Goal: Complete Application Form: Complete application form

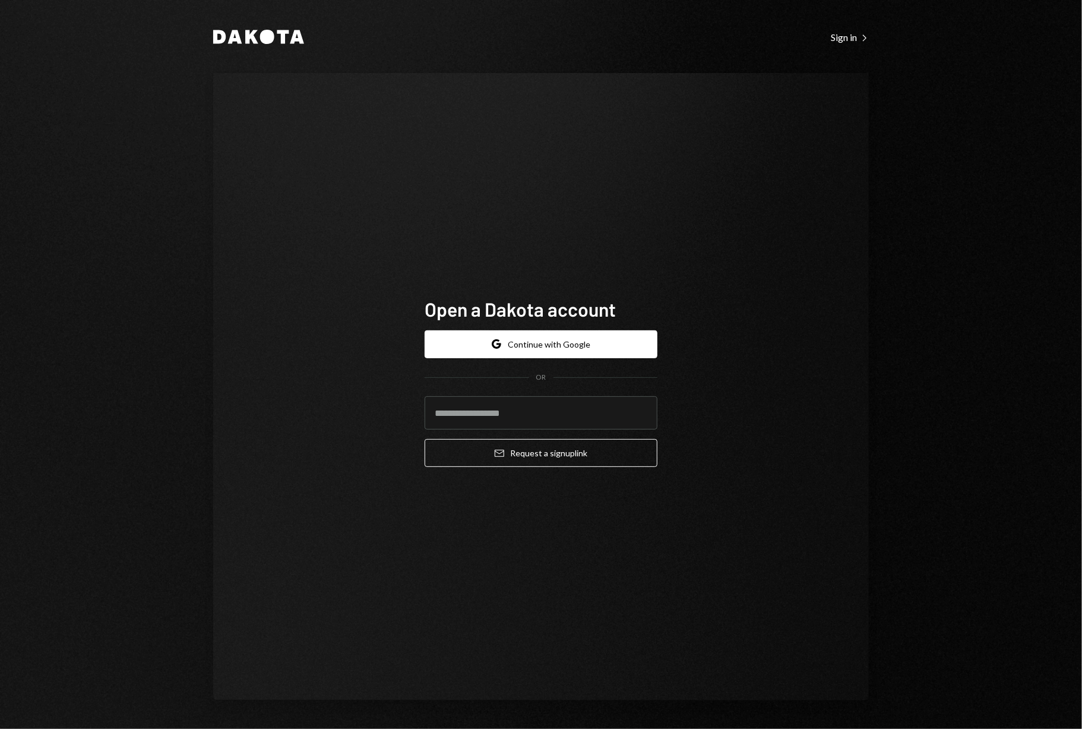
type input "**********"
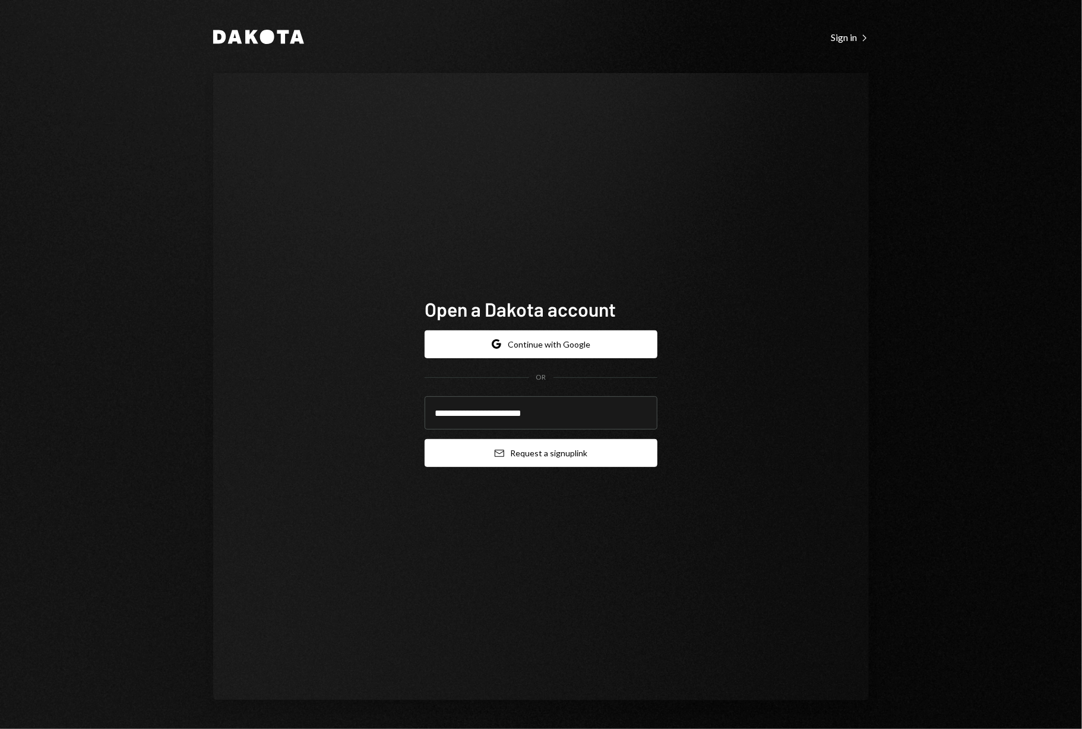
click at [485, 454] on button "Email Request a sign up link" at bounding box center [541, 453] width 233 height 28
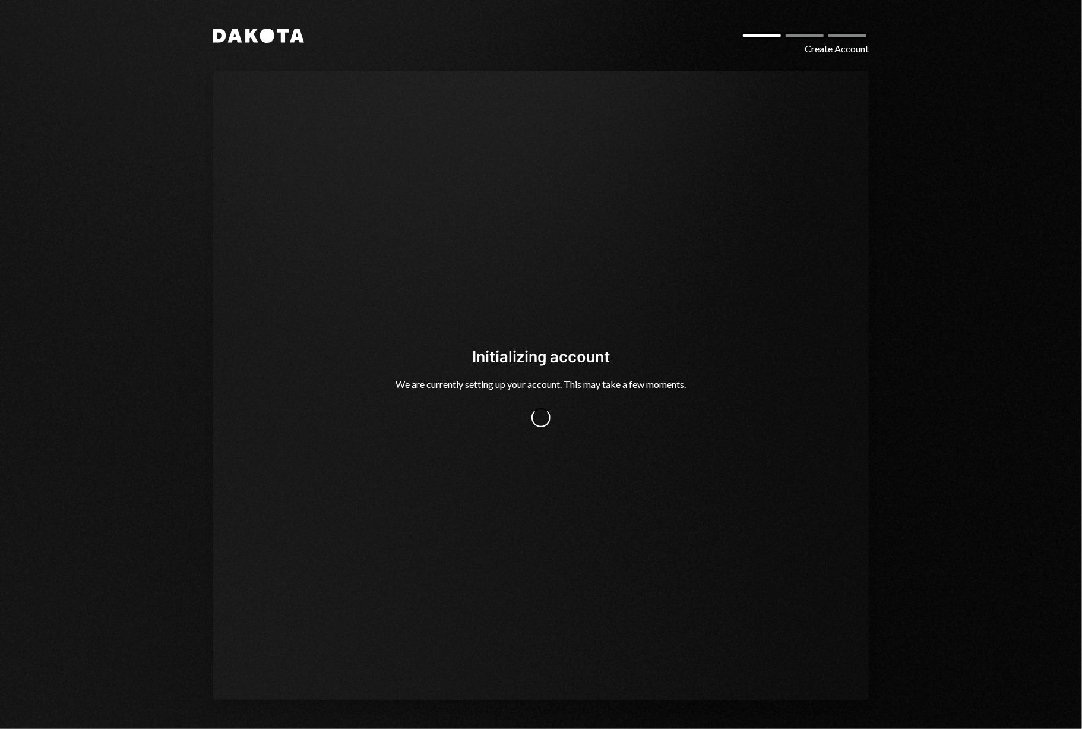
click at [456, 167] on div "Initializing account We are currently setting up your account. This may take a …" at bounding box center [541, 385] width 656 height 629
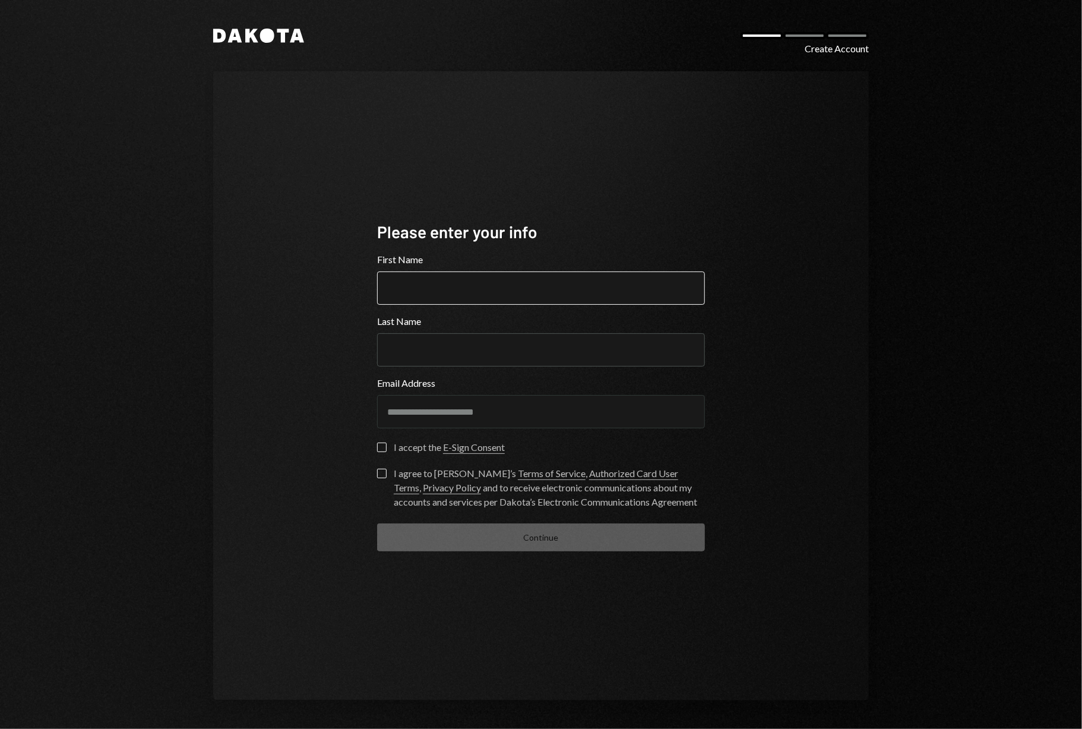
click at [433, 284] on input "First Name" at bounding box center [541, 287] width 328 height 33
type input "*******"
click at [417, 345] on input "Last Name" at bounding box center [541, 349] width 328 height 33
type input "********"
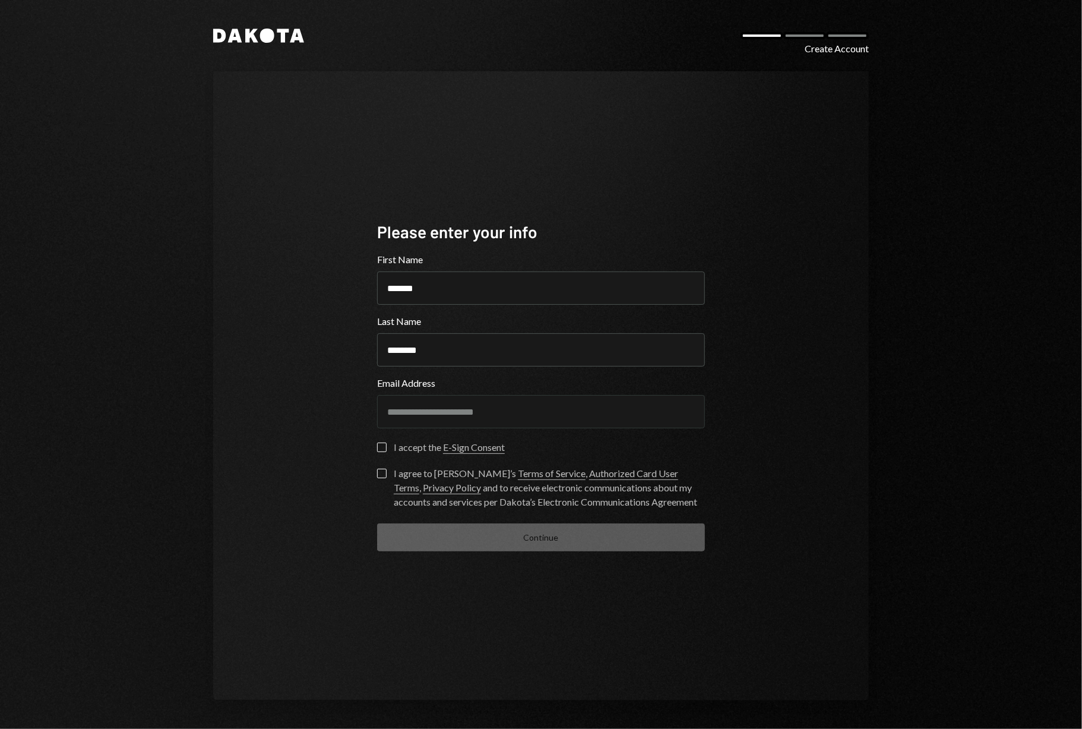
click at [386, 448] on button "I accept the E-Sign Consent" at bounding box center [382, 447] width 10 height 10
drag, startPoint x: 384, startPoint y: 470, endPoint x: 412, endPoint y: 543, distance: 78.2
click at [384, 471] on button "I agree to Dakota’s Terms of Service , Authorized Card User Terms , Privacy Pol…" at bounding box center [382, 473] width 10 height 10
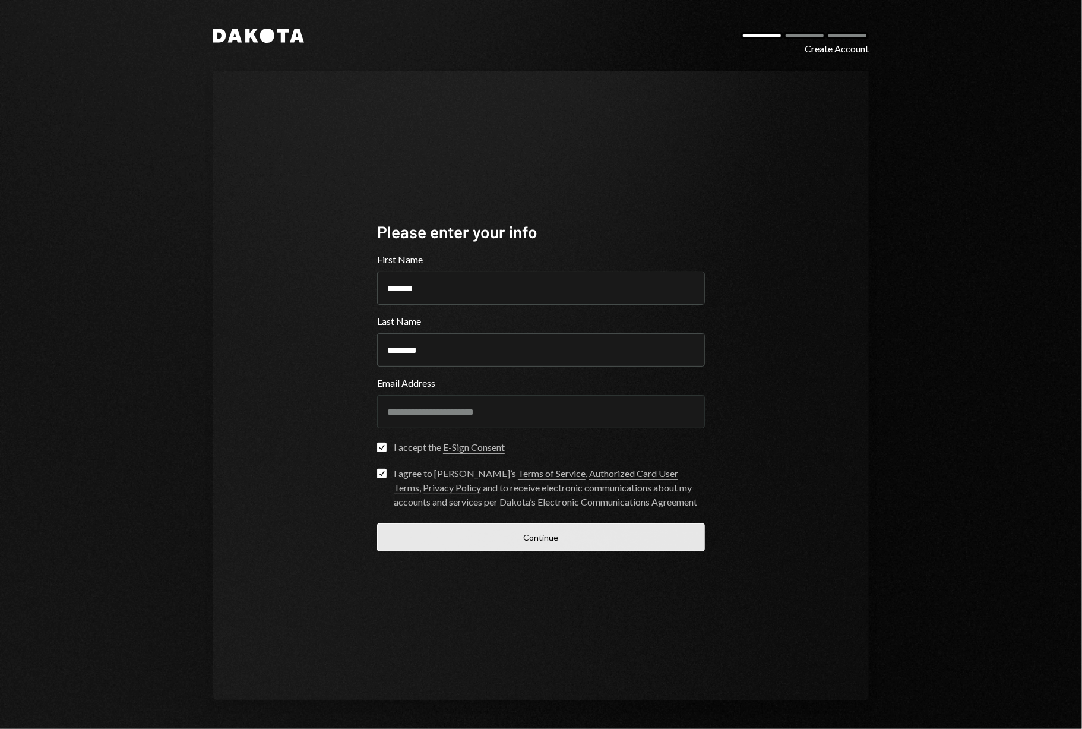
click at [426, 536] on button "Continue" at bounding box center [541, 537] width 328 height 28
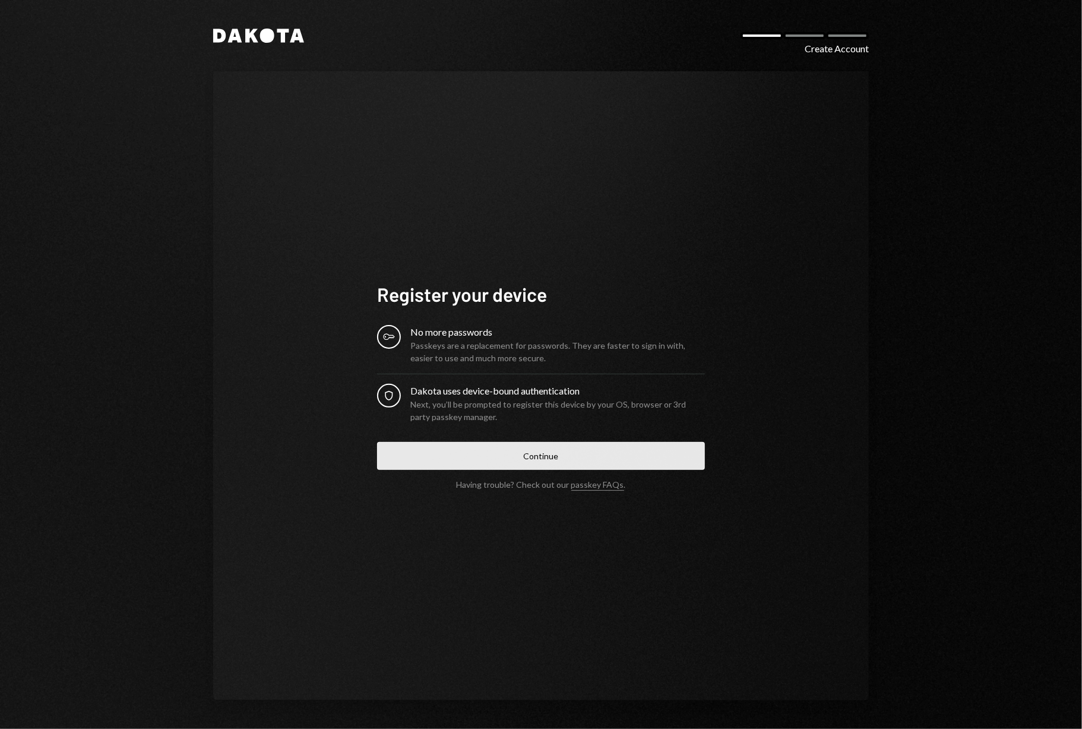
click at [511, 454] on button "Continue" at bounding box center [541, 456] width 328 height 28
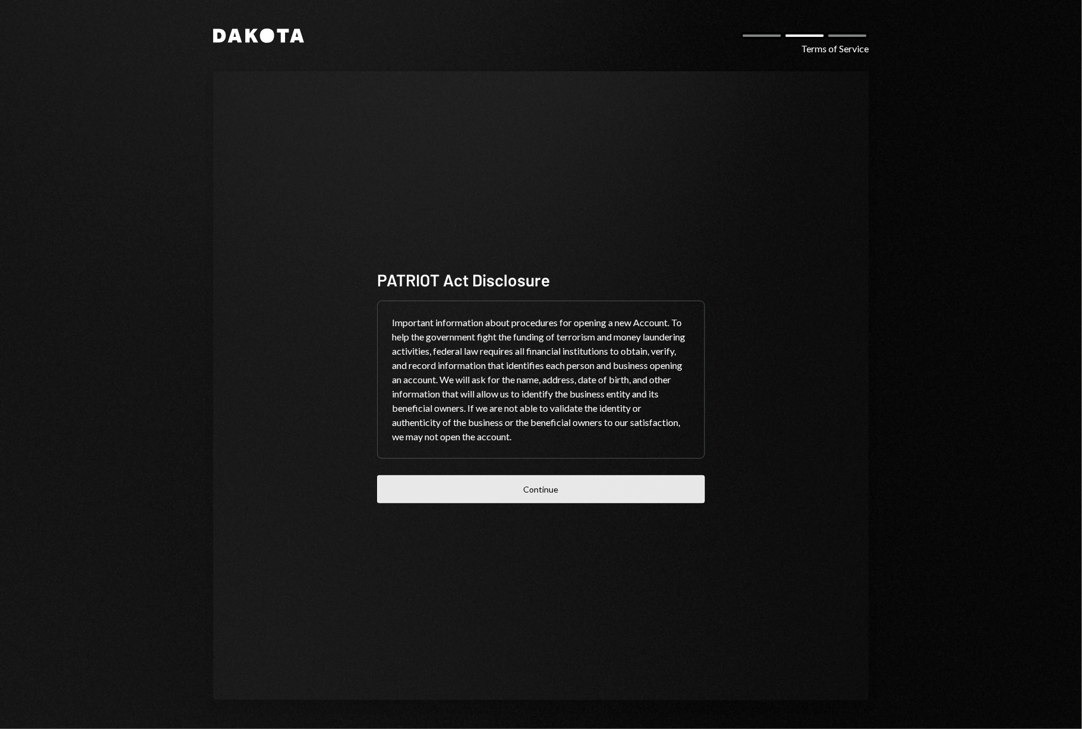
click at [523, 484] on button "Continue" at bounding box center [541, 489] width 328 height 28
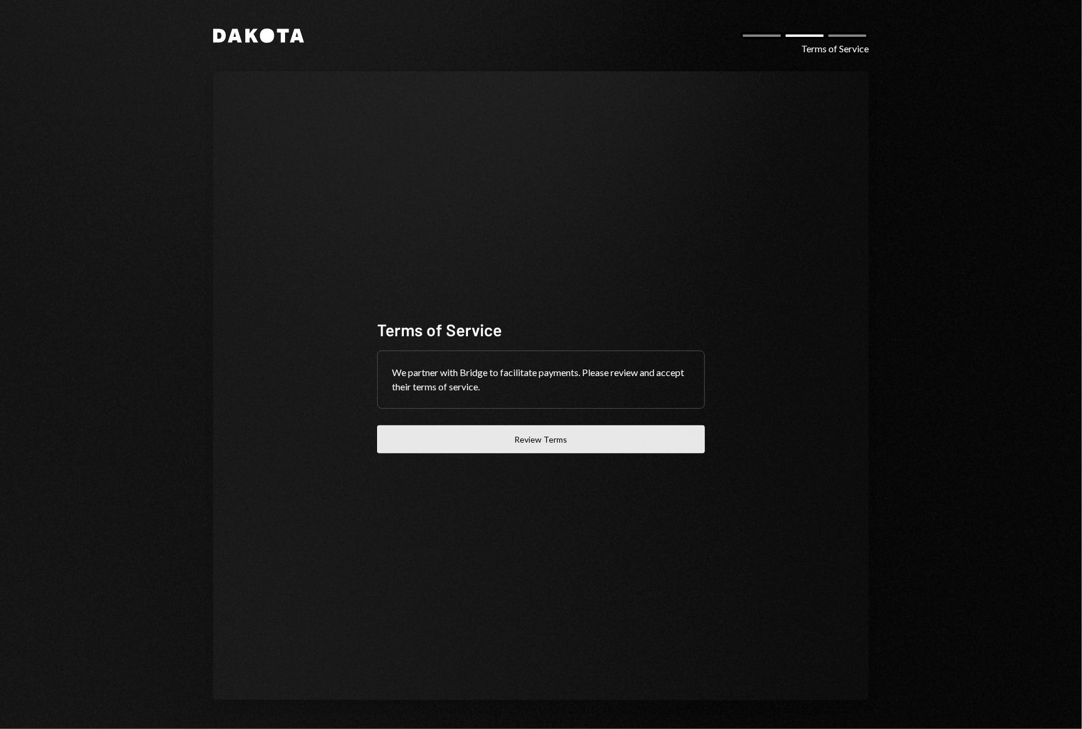
click at [490, 437] on button "Review Terms" at bounding box center [541, 439] width 328 height 28
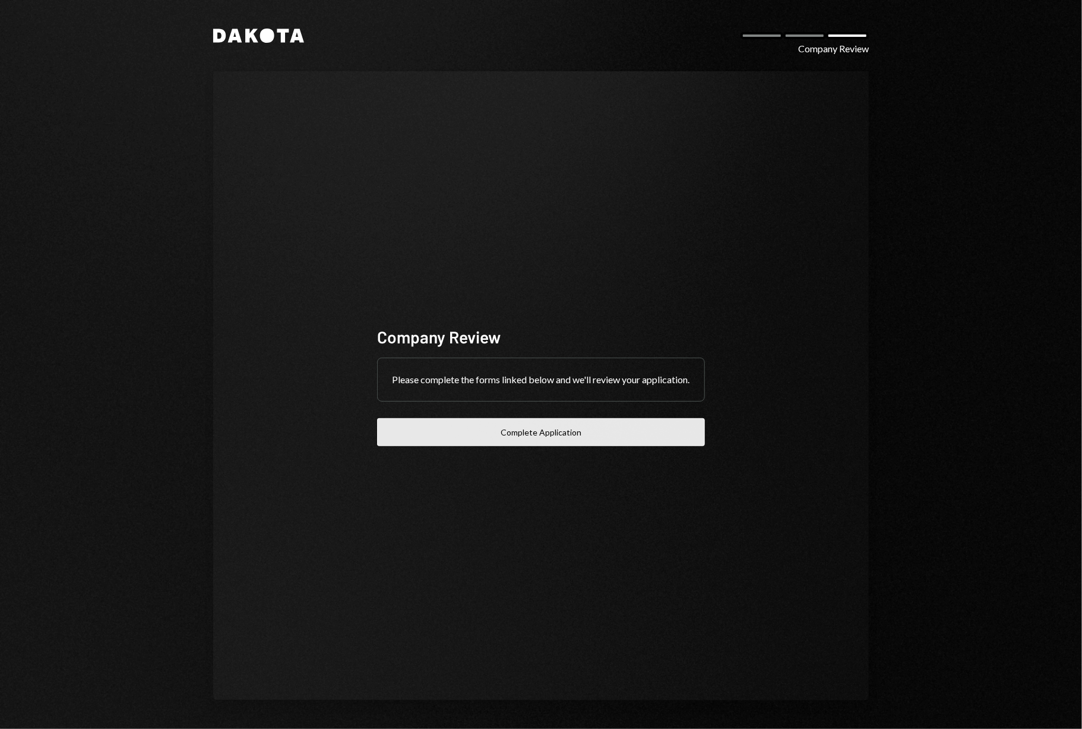
click at [524, 438] on button "Complete Application" at bounding box center [541, 432] width 328 height 28
click at [504, 435] on button "Complete Application" at bounding box center [541, 432] width 328 height 28
